Goal: Information Seeking & Learning: Learn about a topic

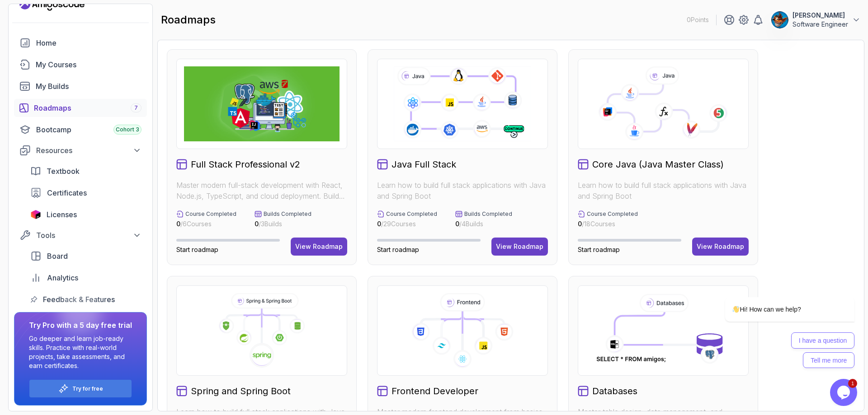
click at [848, 387] on icon "Opens Chat This icon Opens the chat window." at bounding box center [843, 392] width 14 height 14
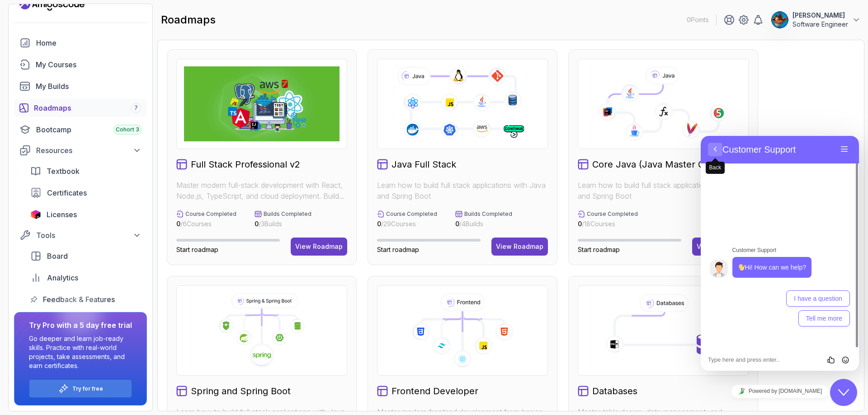
click at [712, 150] on button "Back" at bounding box center [715, 150] width 14 height 14
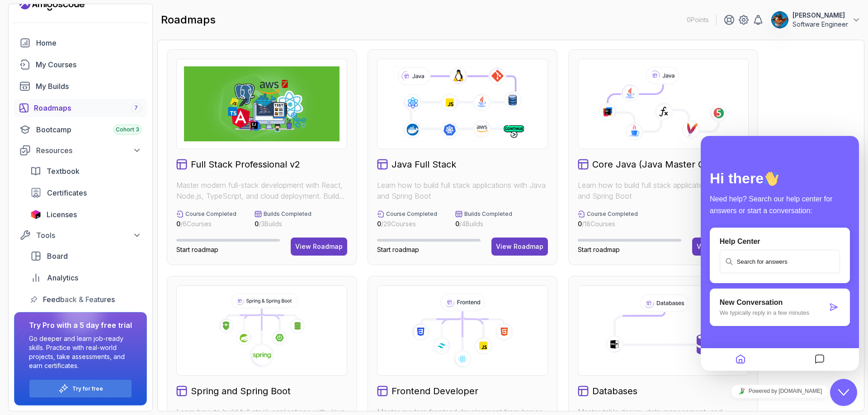
click at [766, 83] on div "Full Stack Professional v2 Master modern full-stack development with React, Nod…" at bounding box center [511, 384] width 688 height 670
drag, startPoint x: 773, startPoint y: 81, endPoint x: 782, endPoint y: 103, distance: 23.3
click at [776, 87] on div "Full Stack Professional v2 Master modern full-stack development with React, Nod…" at bounding box center [511, 384] width 688 height 670
click at [472, 87] on icon at bounding box center [462, 104] width 140 height 78
click at [743, 360] on icon "Home" at bounding box center [740, 360] width 11 height 18
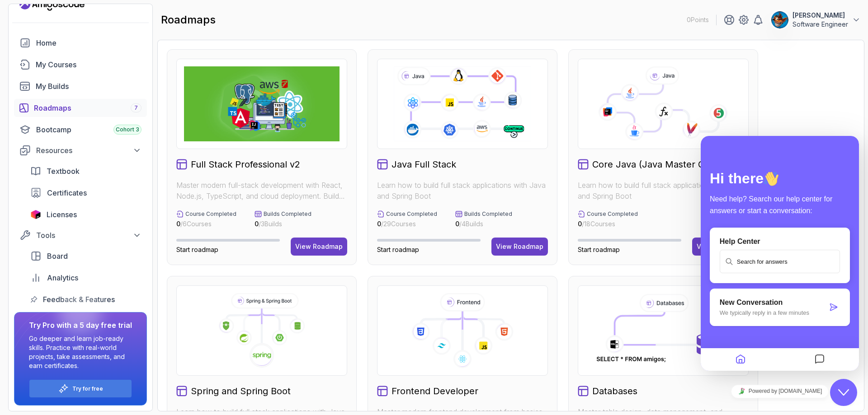
click at [741, 360] on icon "Home" at bounding box center [740, 360] width 11 height 18
drag, startPoint x: 770, startPoint y: 84, endPoint x: 763, endPoint y: 85, distance: 7.5
click at [771, 83] on div "Full Stack Professional v2 Master modern full-stack development with React, Nod…" at bounding box center [511, 384] width 688 height 670
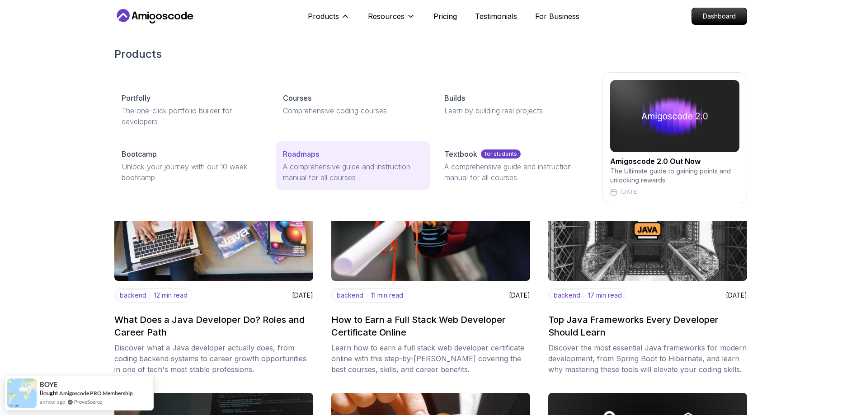
click at [324, 163] on p "A comprehensive guide and instruction manual for all courses" at bounding box center [353, 172] width 140 height 22
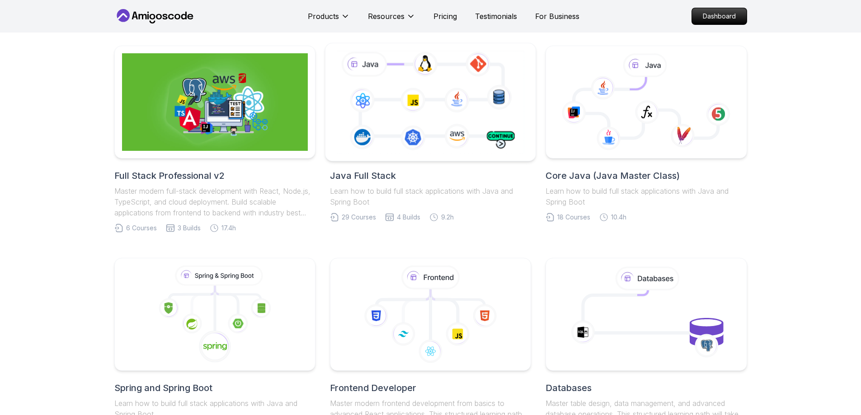
scroll to position [226, 0]
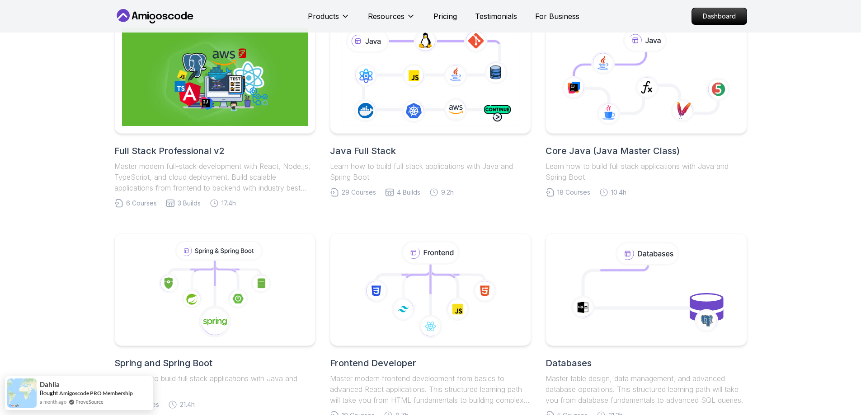
click at [357, 146] on h2 "Java Full Stack" at bounding box center [430, 151] width 201 height 13
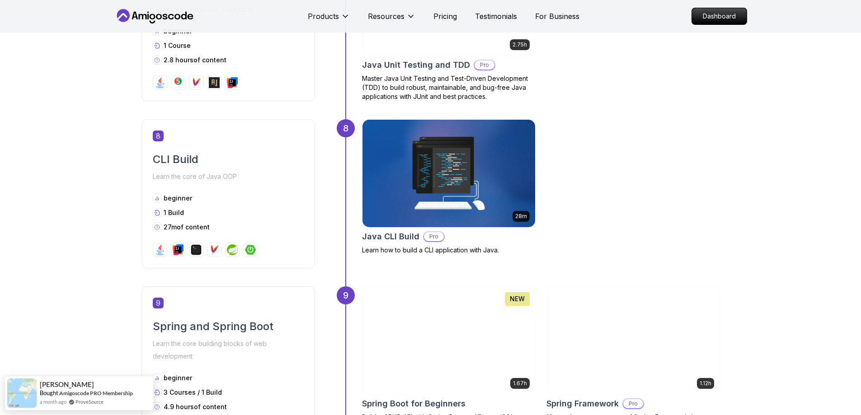
scroll to position [1988, 0]
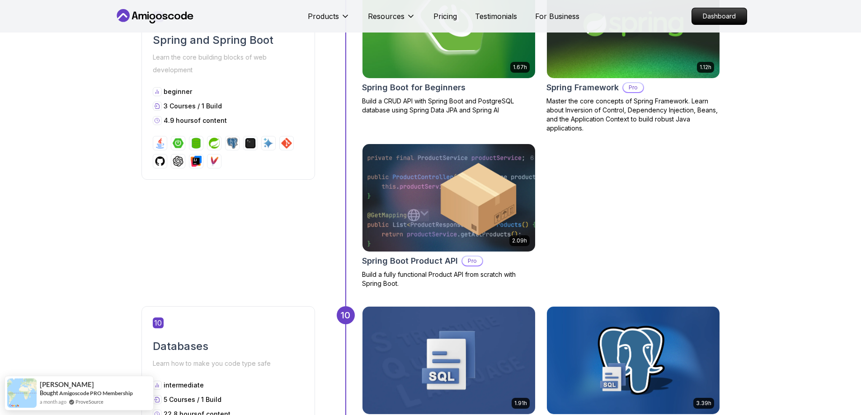
click at [159, 321] on span "10" at bounding box center [158, 323] width 11 height 11
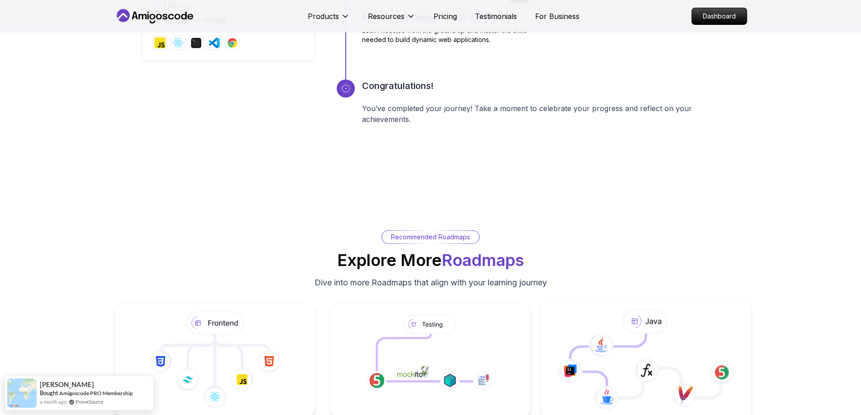
scroll to position [4010, 0]
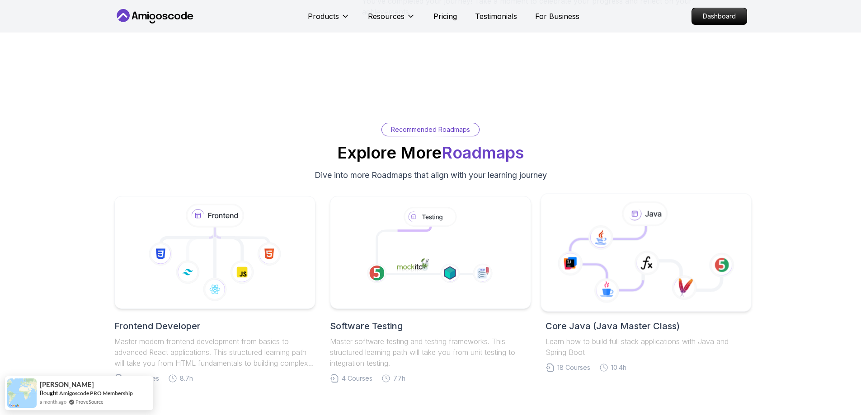
click at [642, 239] on icon at bounding box center [608, 258] width 76 height 64
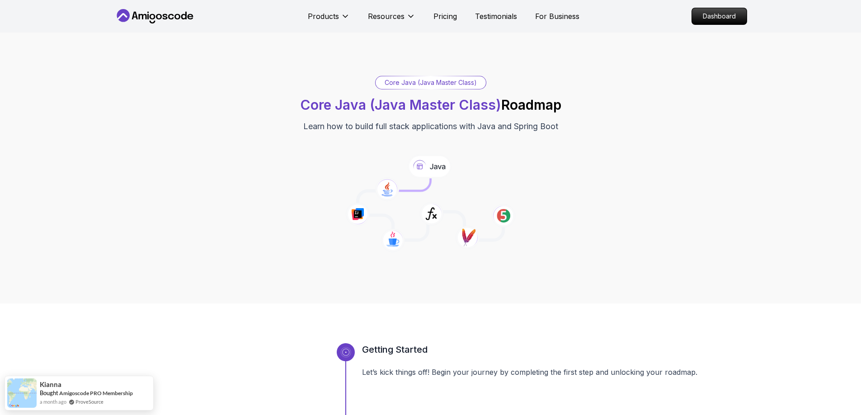
scroll to position [45, 0]
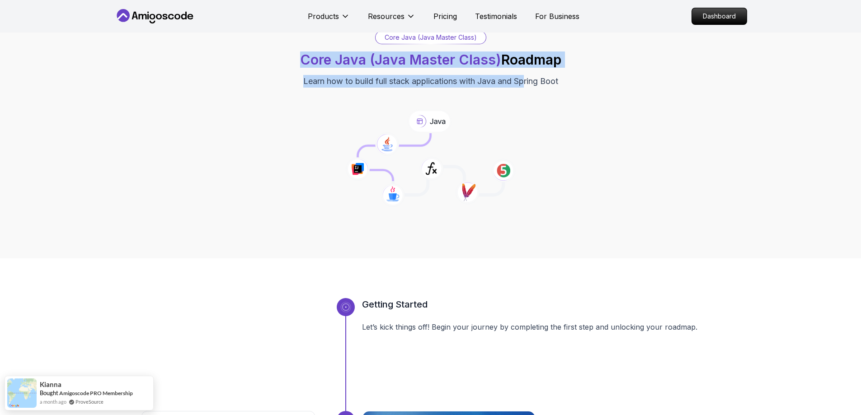
drag, startPoint x: 309, startPoint y: 76, endPoint x: 598, endPoint y: 88, distance: 289.5
click at [589, 87] on div "Core Java (Java Master Class) Core Java (Java Master Class) Roadmap Learn how t…" at bounding box center [430, 59] width 633 height 57
click at [622, 85] on div "Core Java (Java Master Class) Core Java (Java Master Class) Roadmap Learn how t…" at bounding box center [430, 59] width 633 height 57
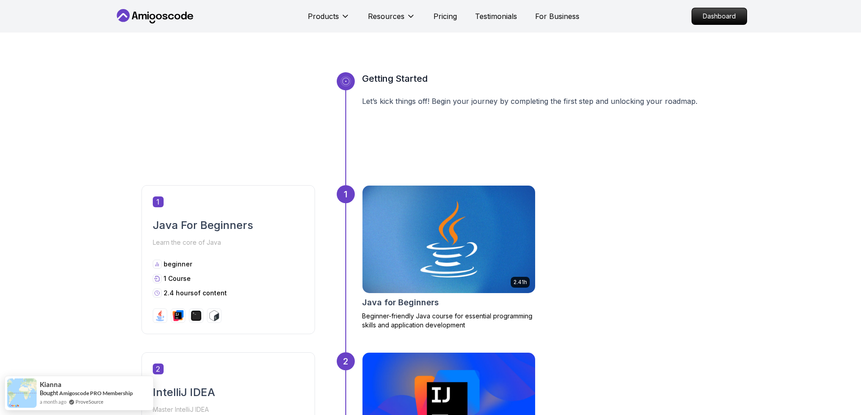
click at [276, 132] on div "Getting Started Let’s kick things off! Begin your journey by completing the fir…" at bounding box center [430, 128] width 578 height 113
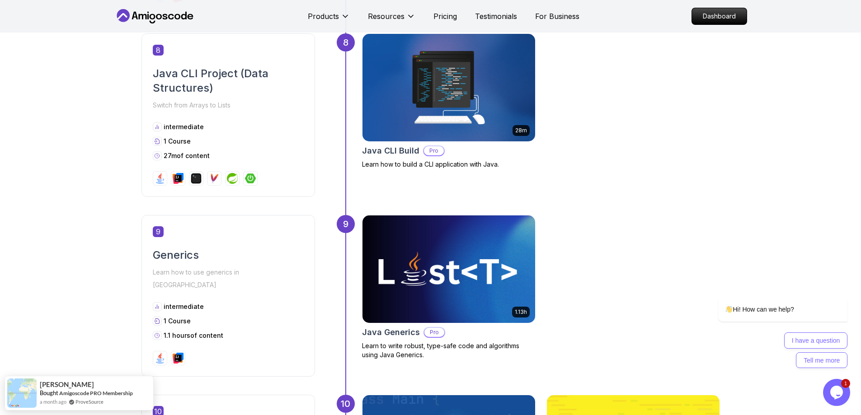
scroll to position [0, 0]
click at [840, 385] on button "Opens Chat This icon Opens the chat window." at bounding box center [836, 392] width 27 height 27
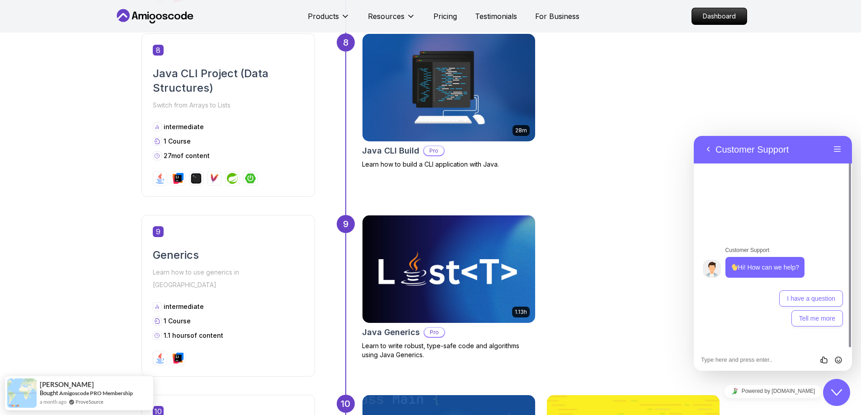
click at [694, 136] on div "Rate this chat Insert emoji" at bounding box center [694, 136] width 0 height 0
click at [694, 136] on textarea at bounding box center [694, 136] width 0 height 0
click at [694, 136] on div "Rate this chat Insert emoji" at bounding box center [694, 136] width 0 height 0
click at [694, 136] on textarea at bounding box center [694, 136] width 0 height 0
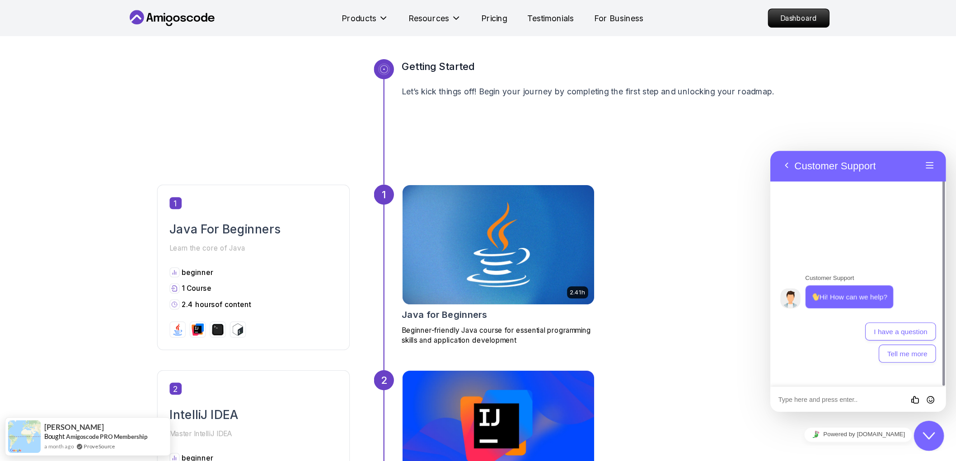
scroll to position [290, 0]
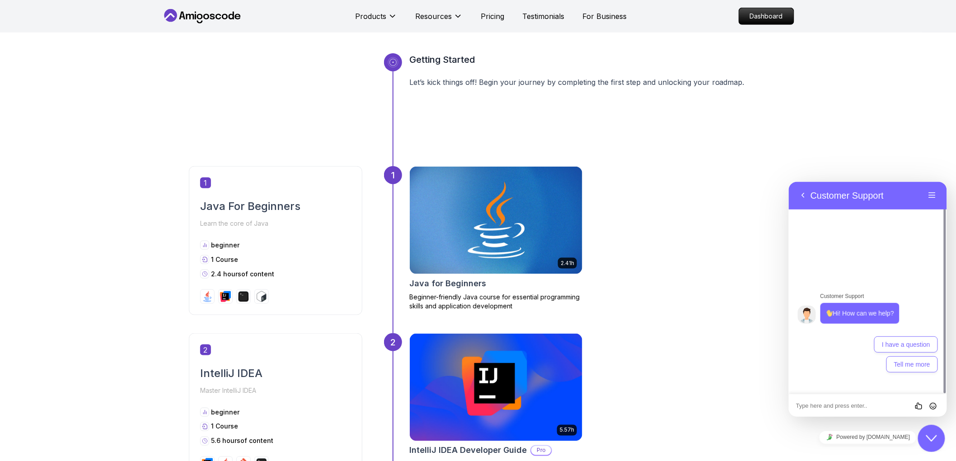
drag, startPoint x: 202, startPoint y: 183, endPoint x: 222, endPoint y: 184, distance: 19.9
click at [206, 183] on span "1" at bounding box center [205, 183] width 11 height 11
click at [464, 203] on img at bounding box center [495, 220] width 181 height 113
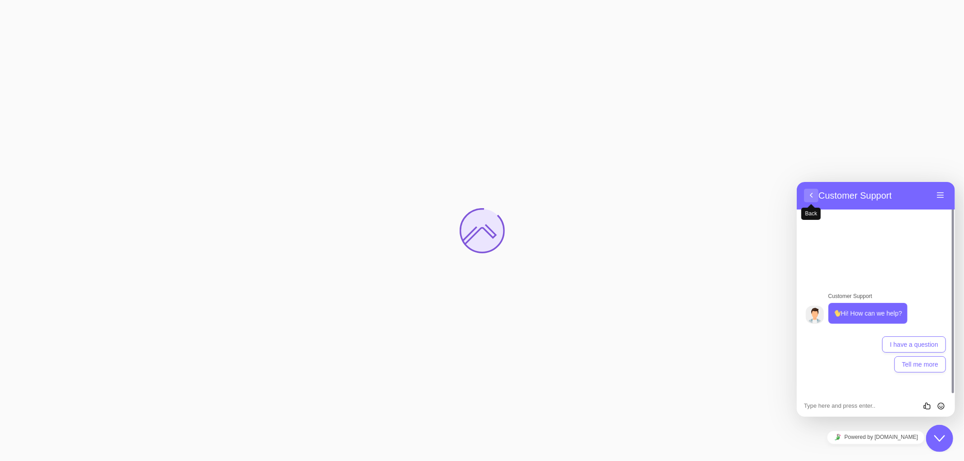
click at [808, 195] on button "Back" at bounding box center [810, 195] width 14 height 14
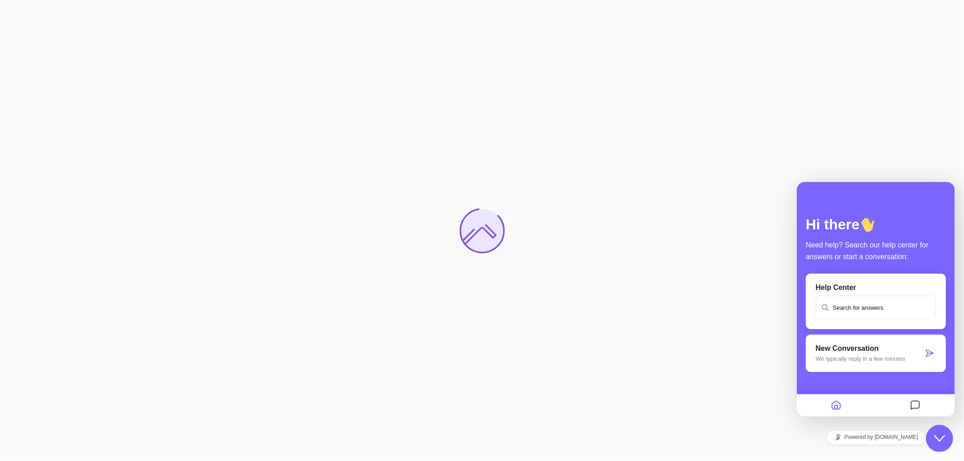
click at [844, 65] on div at bounding box center [482, 230] width 964 height 461
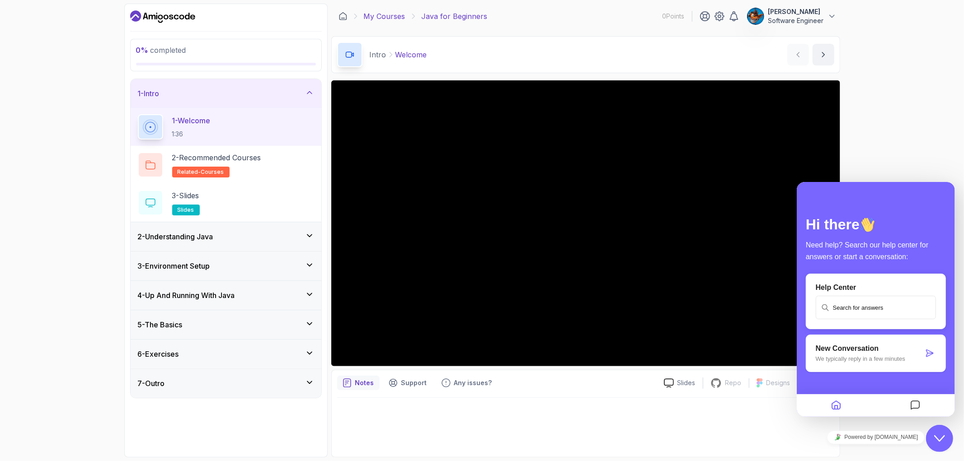
click at [387, 19] on link "My Courses" at bounding box center [385, 16] width 42 height 11
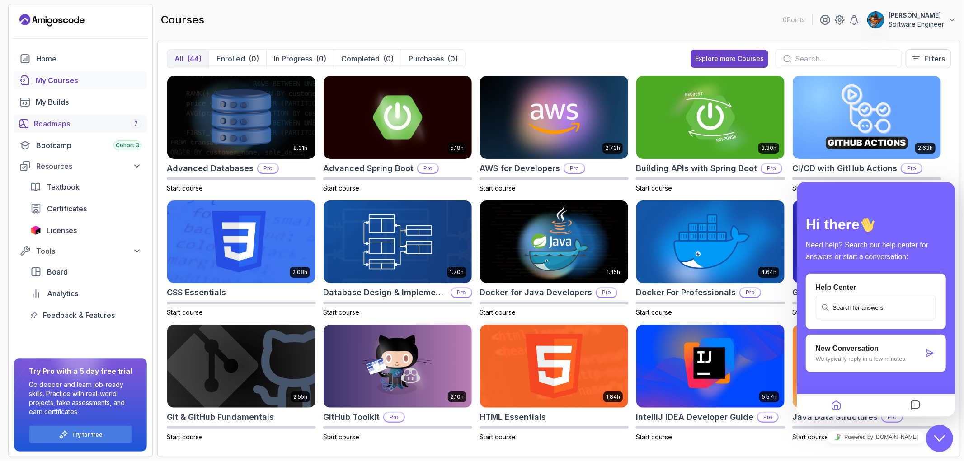
click at [82, 127] on div "Roadmaps 7" at bounding box center [88, 123] width 108 height 11
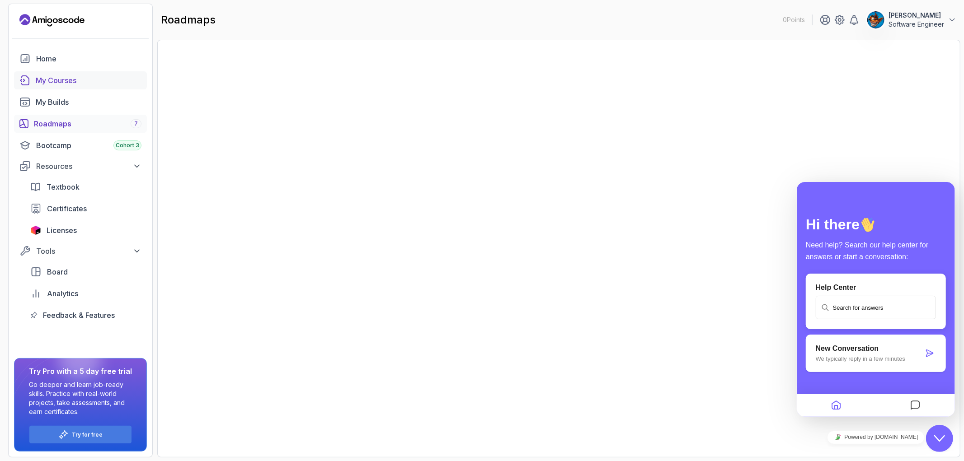
click at [85, 79] on div "My Courses" at bounding box center [89, 80] width 106 height 11
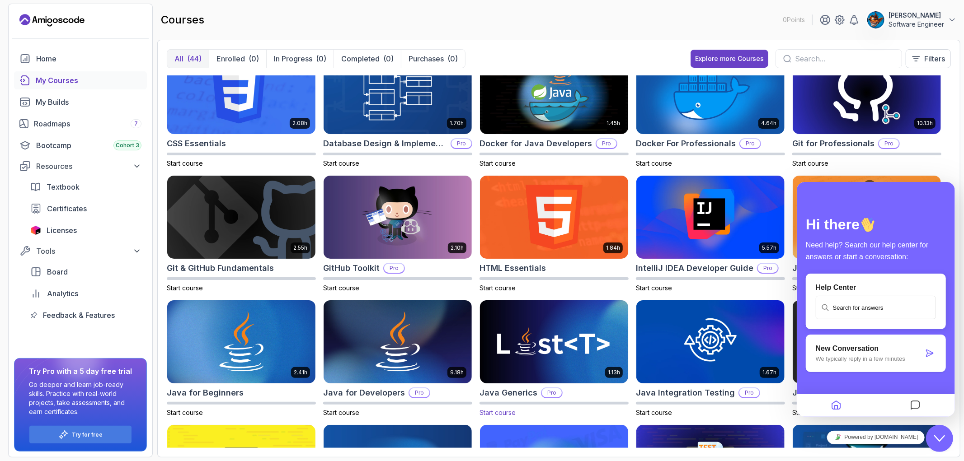
scroll to position [201, 0]
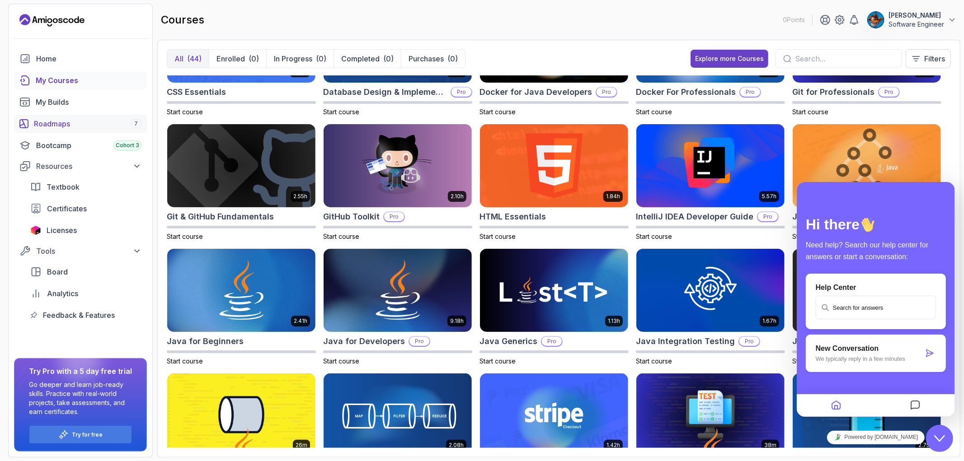
click at [56, 119] on div "Roadmaps 7" at bounding box center [88, 123] width 108 height 11
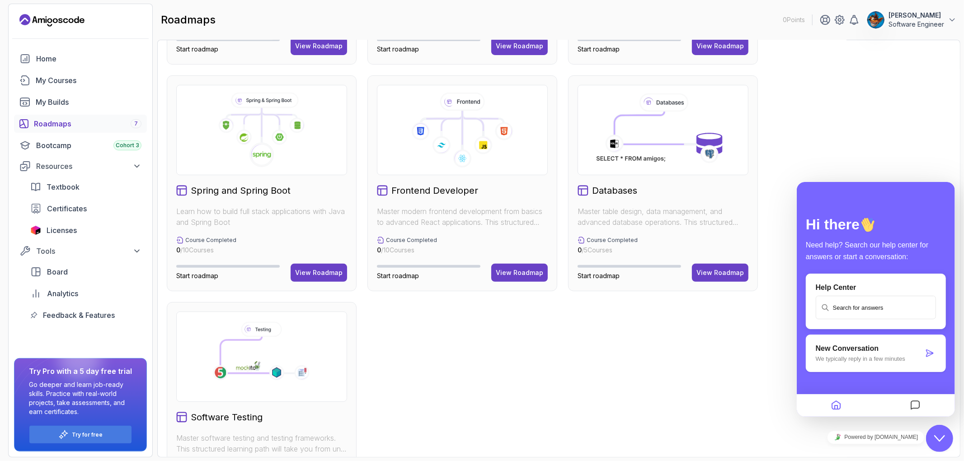
scroll to position [270, 0]
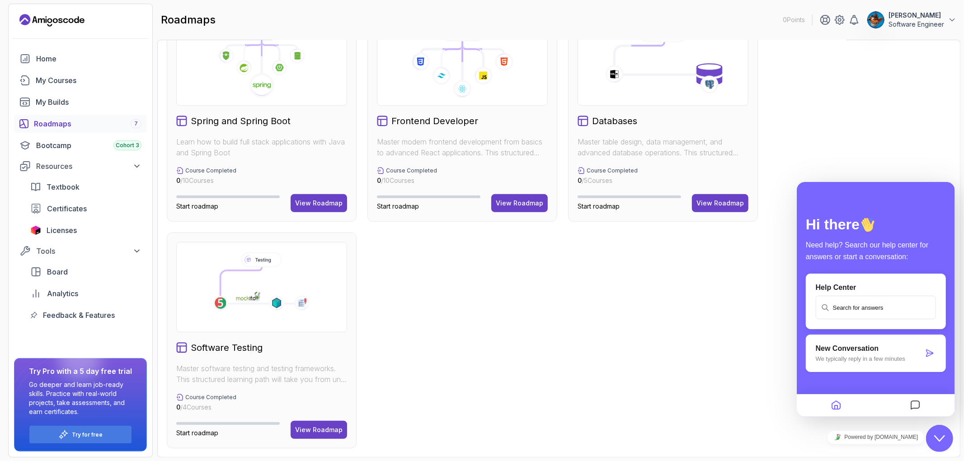
click at [860, 305] on input "text" at bounding box center [875, 307] width 118 height 22
type input "roadmap as map"
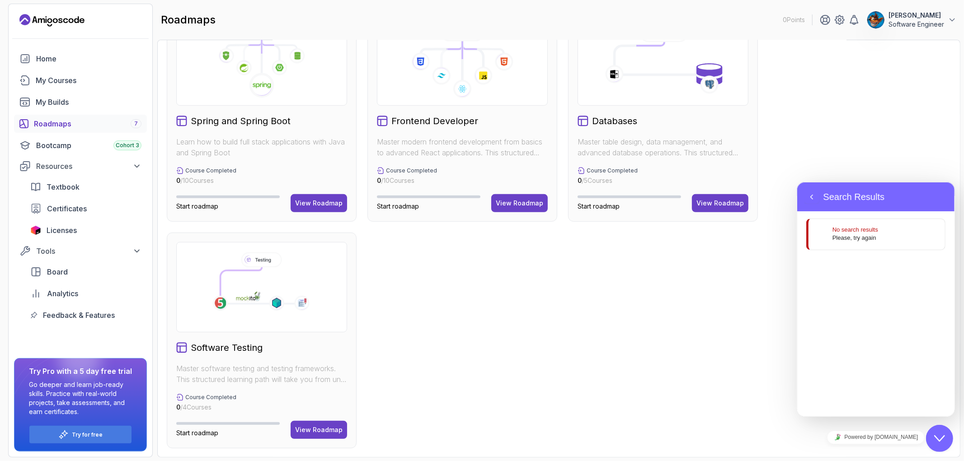
click at [804, 187] on div "Back Search Results" at bounding box center [875, 196] width 157 height 29
click at [809, 190] on button "Back" at bounding box center [811, 197] width 14 height 14
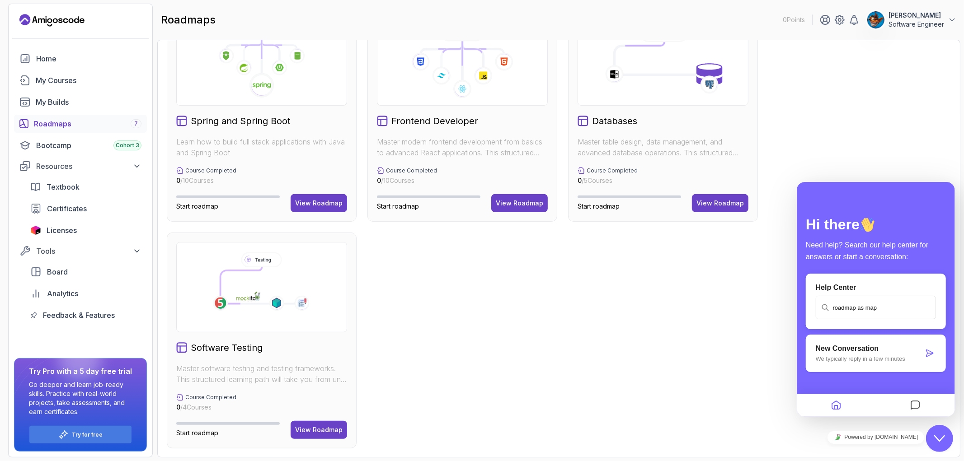
click at [819, 195] on div "Hi there Need help? Search our help center for answers or start a conversation:…" at bounding box center [875, 299] width 158 height 235
click at [857, 121] on div "Full Stack Professional v2 Master modern full-stack development with React, Nod…" at bounding box center [559, 114] width 784 height 670
click at [860, 408] on icon "Messages" at bounding box center [915, 406] width 11 height 18
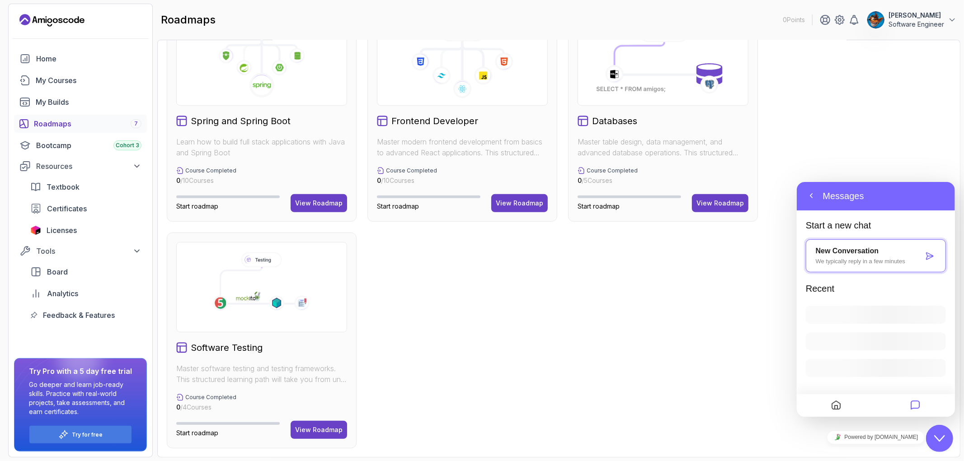
click at [860, 406] on icon "Messages" at bounding box center [915, 406] width 11 height 18
click at [851, 85] on div "Full Stack Professional v2 Master modern full-stack development with React, Nod…" at bounding box center [559, 114] width 784 height 670
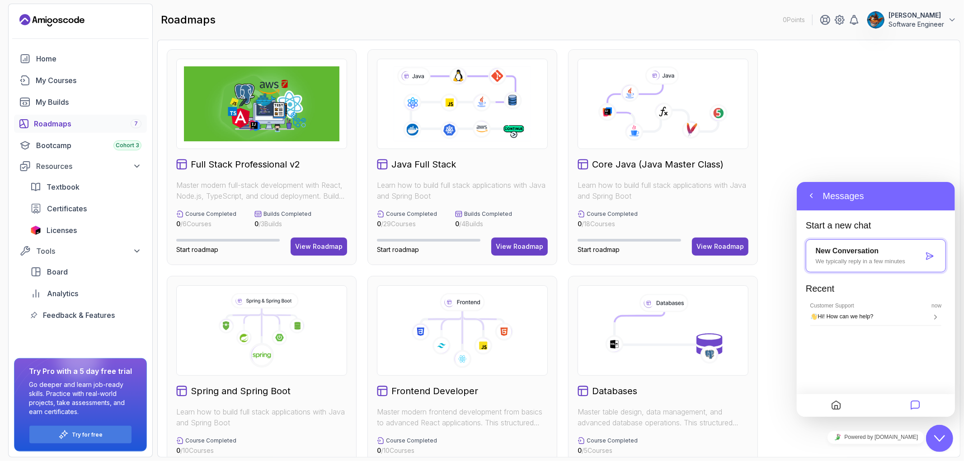
click at [658, 117] on icon at bounding box center [663, 112] width 19 height 19
click at [715, 253] on button "View Roadmap" at bounding box center [720, 247] width 56 height 18
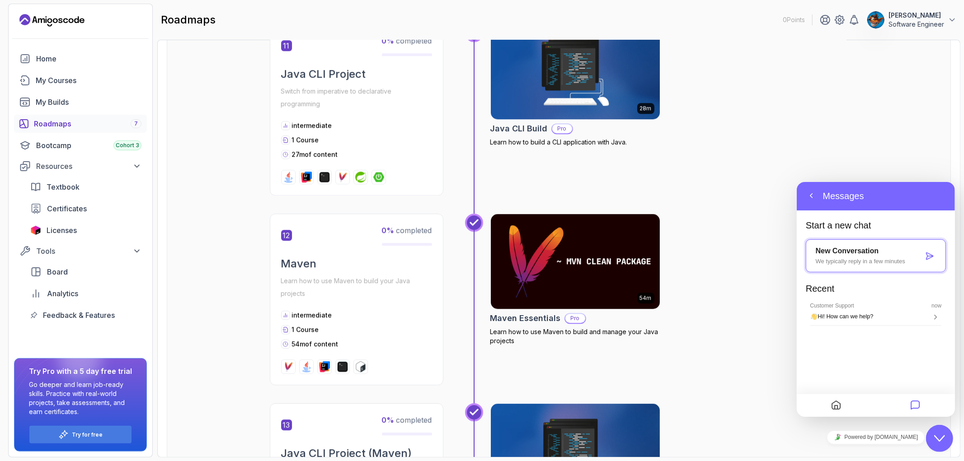
scroll to position [2058, 0]
